Goal: Transaction & Acquisition: Subscribe to service/newsletter

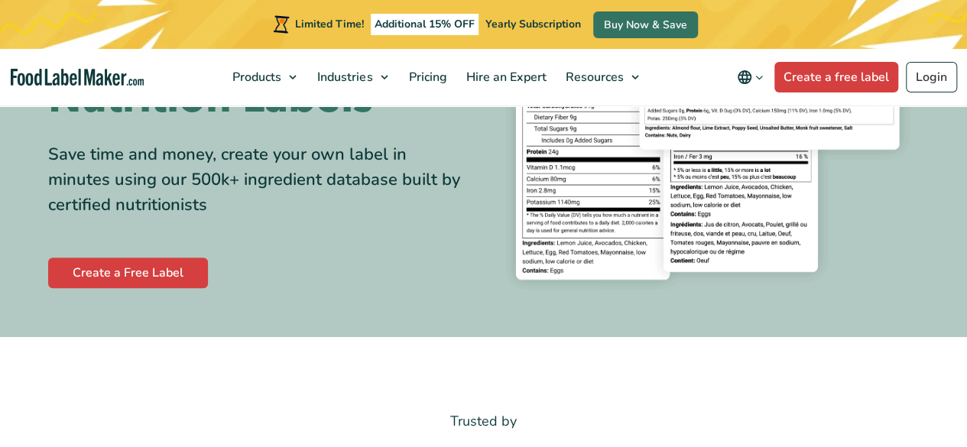
scroll to position [229, 0]
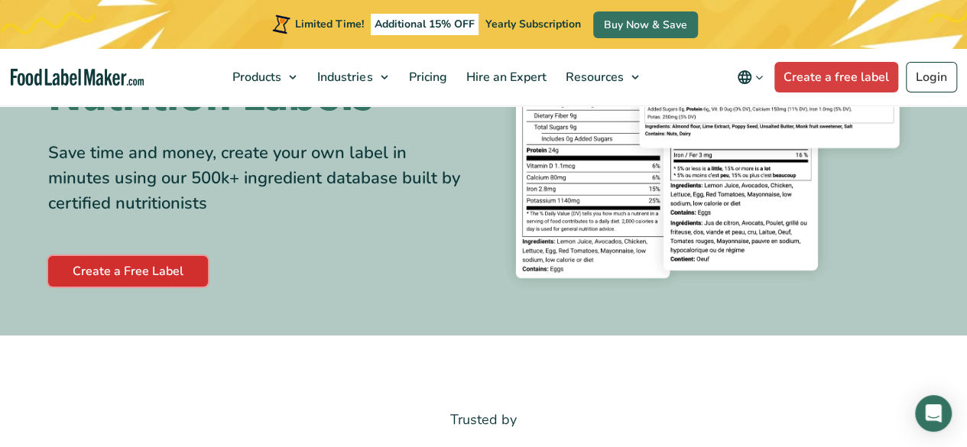
click at [165, 279] on link "Create a Free Label" at bounding box center [128, 271] width 160 height 31
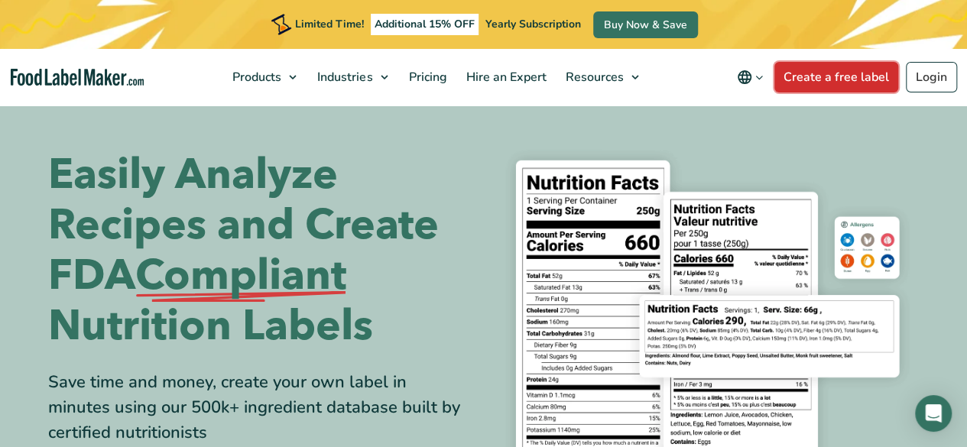
click at [817, 76] on link "Create a free label" at bounding box center [837, 77] width 124 height 31
